Goal: Find specific page/section: Find specific page/section

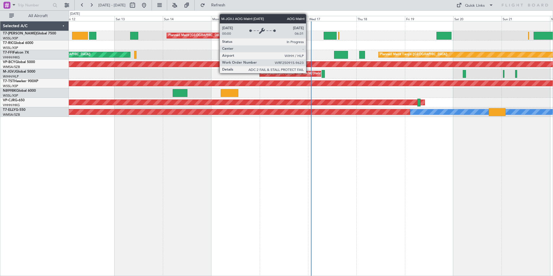
click at [308, 73] on div "AOG Maint [GEOGRAPHIC_DATA] (Halim Intl)" at bounding box center [290, 73] width 61 height 5
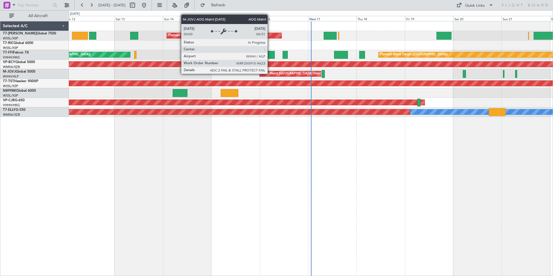
click at [270, 73] on div "AOG Maint [GEOGRAPHIC_DATA] (Halim Intl)" at bounding box center [295, 73] width 68 height 9
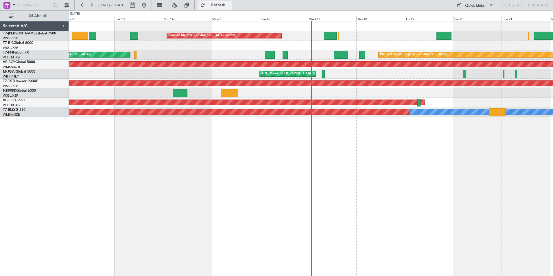
click at [221, 8] on button "Refresh" at bounding box center [214, 5] width 35 height 9
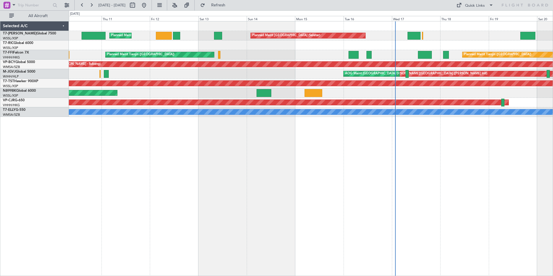
click at [306, 142] on div "Planned Maint Singapore (Seletar) Planned Maint Dubai (Al Maktoum Intl) Planned…" at bounding box center [311, 148] width 484 height 255
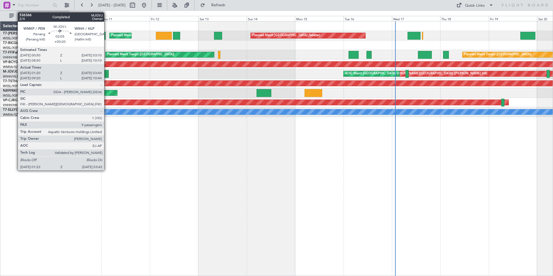
click at [107, 73] on div at bounding box center [106, 74] width 5 height 8
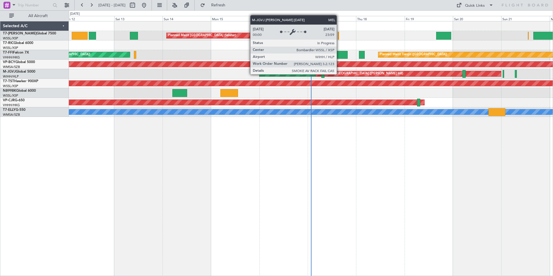
click at [339, 74] on div "[PERSON_NAME][GEOGRAPHIC_DATA] ([PERSON_NAME] Intl)" at bounding box center [356, 73] width 94 height 9
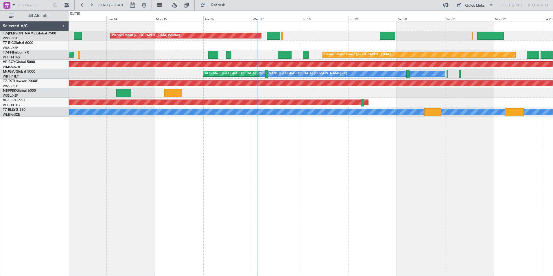
click at [252, 197] on div "Planned Maint [GEOGRAPHIC_DATA] (Seletar) Planned Maint [GEOGRAPHIC_DATA] (Al M…" at bounding box center [311, 148] width 484 height 255
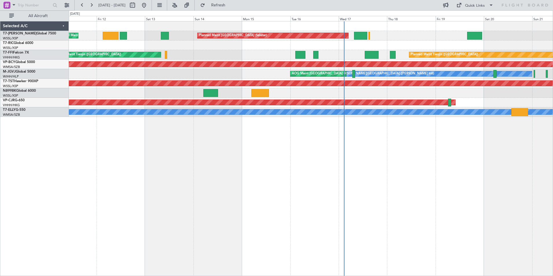
click at [260, 177] on div "Planned Maint [GEOGRAPHIC_DATA] (Seletar) Planned Maint [GEOGRAPHIC_DATA] (Al M…" at bounding box center [311, 148] width 484 height 255
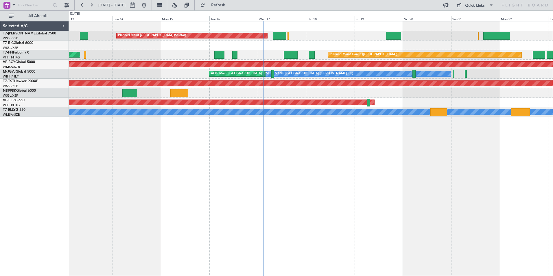
click at [360, 149] on div "Planned Maint [GEOGRAPHIC_DATA] (Seletar) Planned Maint [GEOGRAPHIC_DATA] (Al M…" at bounding box center [311, 148] width 484 height 255
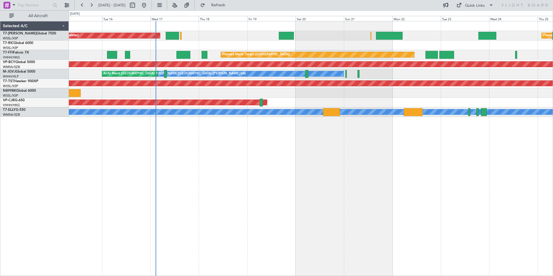
click at [329, 180] on div "Planned Maint [GEOGRAPHIC_DATA] (Seletar) Planned Maint [GEOGRAPHIC_DATA] (Sele…" at bounding box center [311, 148] width 484 height 255
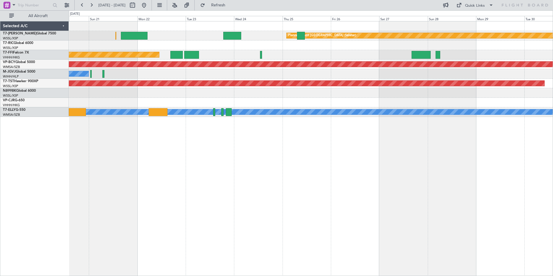
click at [195, 192] on div "Planned Maint [GEOGRAPHIC_DATA] (Seletar) Planned Maint Tianjin ([GEOGRAPHIC_DA…" at bounding box center [311, 148] width 484 height 255
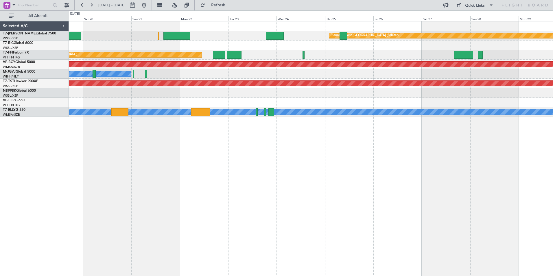
click at [201, 135] on div "Planned Maint [GEOGRAPHIC_DATA] (Seletar) Planned Maint Tianjin ([GEOGRAPHIC_DA…" at bounding box center [311, 148] width 484 height 255
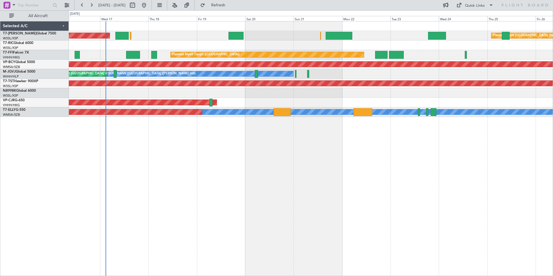
click at [346, 149] on div "Planned Maint [GEOGRAPHIC_DATA] (Seletar) Planned Maint [GEOGRAPHIC_DATA] (Sele…" at bounding box center [311, 148] width 484 height 255
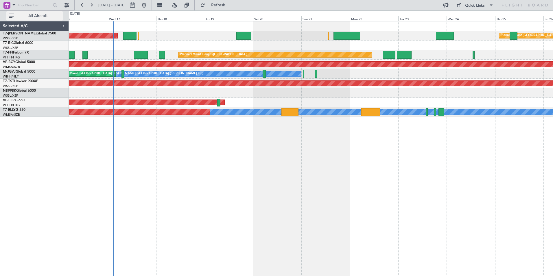
click at [10, 15] on button "All Aircraft" at bounding box center [34, 15] width 56 height 9
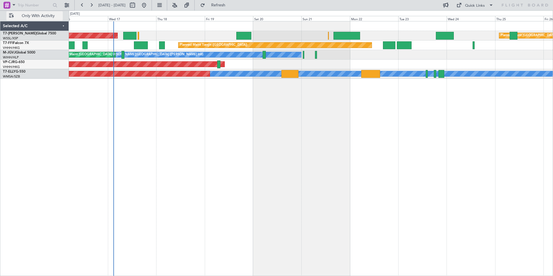
click at [11, 17] on button "Only With Activity" at bounding box center [34, 15] width 56 height 9
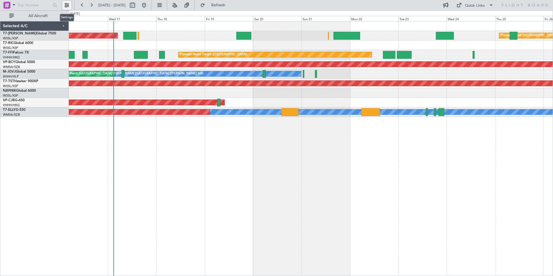
click at [69, 5] on button at bounding box center [66, 5] width 9 height 9
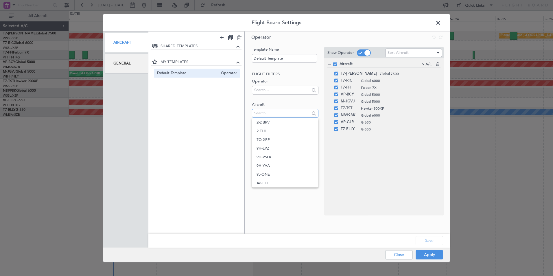
click at [283, 114] on input "text" at bounding box center [281, 113] width 55 height 9
click at [272, 157] on span "9H-VSLK" at bounding box center [284, 157] width 57 height 9
drag, startPoint x: 330, startPoint y: 137, endPoint x: 320, endPoint y: 69, distance: 69.5
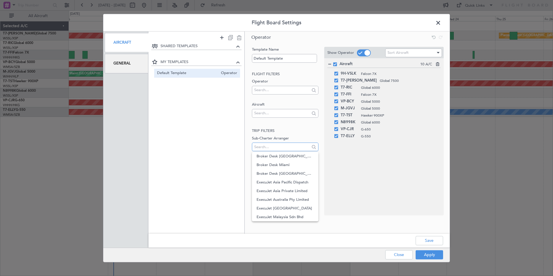
click at [265, 145] on input "text" at bounding box center [281, 146] width 55 height 9
click at [265, 114] on input "text" at bounding box center [281, 113] width 55 height 9
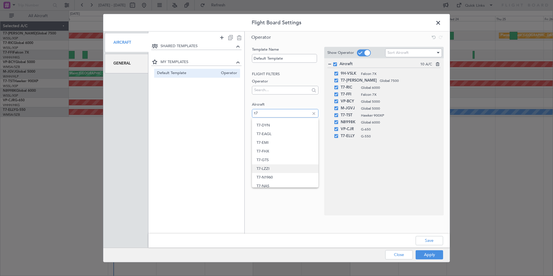
scroll to position [87, 0]
type input "t7"
click at [269, 181] on span "T7-PJ29" at bounding box center [284, 183] width 57 height 9
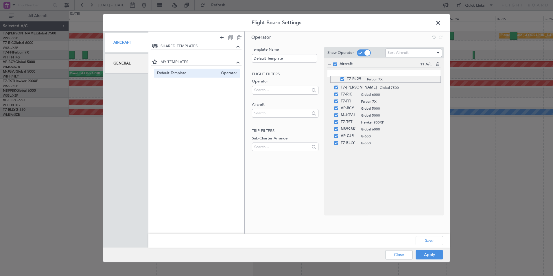
drag, startPoint x: 330, startPoint y: 145, endPoint x: 328, endPoint y: 76, distance: 69.4
drag, startPoint x: 332, startPoint y: 82, endPoint x: 328, endPoint y: 98, distance: 16.0
drag, startPoint x: 330, startPoint y: 76, endPoint x: 328, endPoint y: 97, distance: 21.2
drag, startPoint x: 330, startPoint y: 110, endPoint x: 330, endPoint y: 85, distance: 25.7
click at [427, 239] on button "Save" at bounding box center [428, 240] width 27 height 9
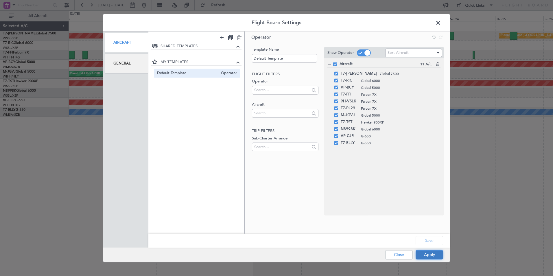
click at [426, 255] on button "Apply" at bounding box center [428, 254] width 27 height 9
